Goal: Find specific page/section: Find specific page/section

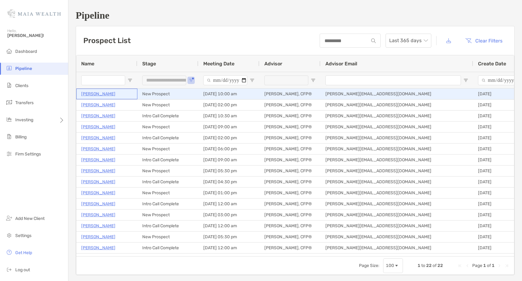
click at [91, 94] on p "[PERSON_NAME]" at bounding box center [98, 94] width 34 height 8
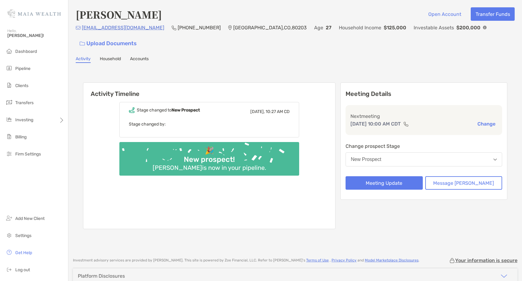
click at [139, 29] on div "[EMAIL_ADDRESS][DOMAIN_NAME] (703) 618-[GEOGRAPHIC_DATA] Age [DEMOGRAPHIC_DATA]…" at bounding box center [295, 37] width 439 height 26
drag, startPoint x: 153, startPoint y: 9, endPoint x: 71, endPoint y: 17, distance: 82.7
click at [71, 17] on div "[PERSON_NAME] Open Account Transfer Funds [EMAIL_ADDRESS][DOMAIN_NAME] (703) 61…" at bounding box center [294, 125] width 453 height 251
copy h4 "[PERSON_NAME]"
